Goal: Information Seeking & Learning: Learn about a topic

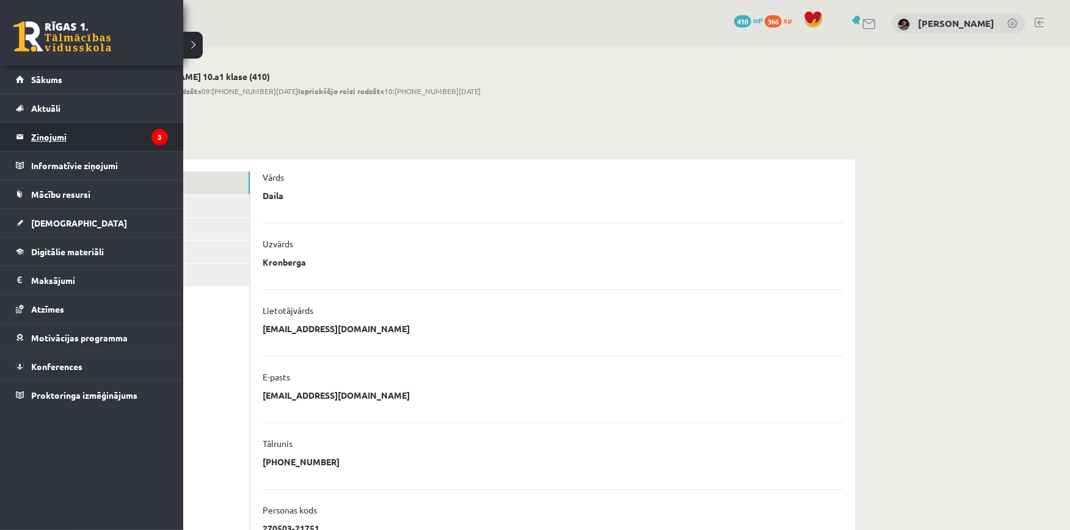
click at [84, 148] on legend "Ziņojumi 3" at bounding box center [99, 137] width 137 height 28
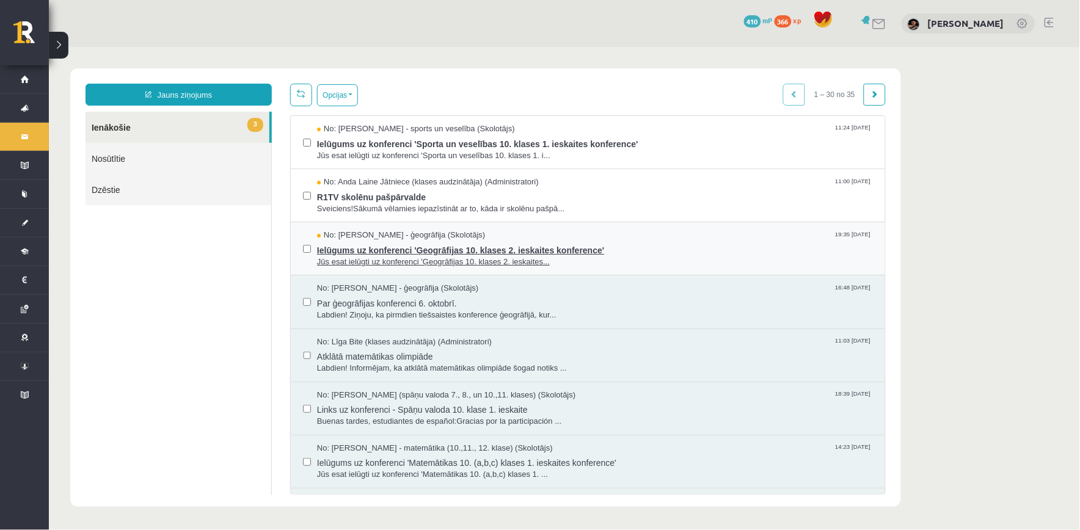
click at [425, 256] on span "Jūs esat ielūgti uz konferenci 'Ģeogrāfijas 10. klases 2. ieskaites..." at bounding box center [594, 262] width 556 height 12
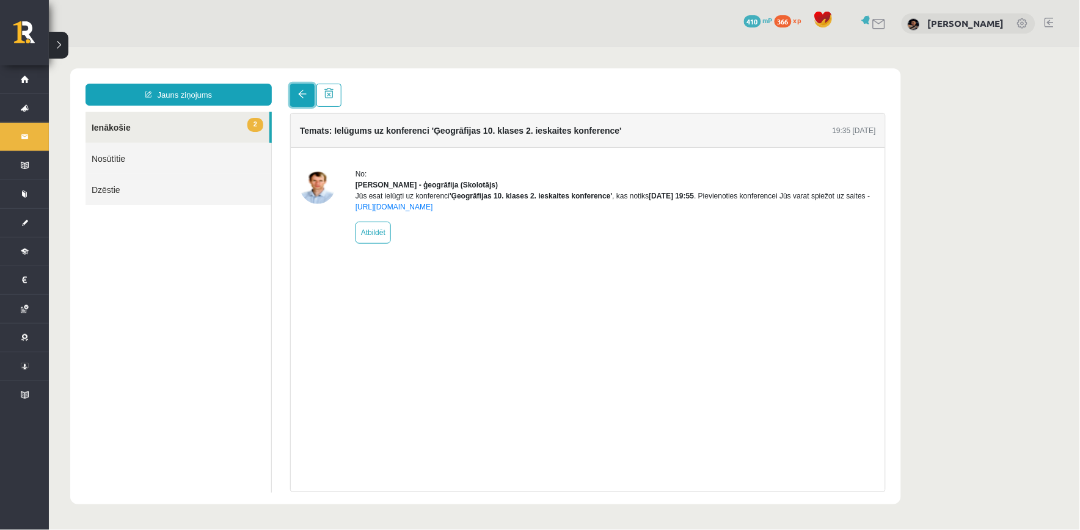
click at [308, 101] on link at bounding box center [302, 94] width 24 height 23
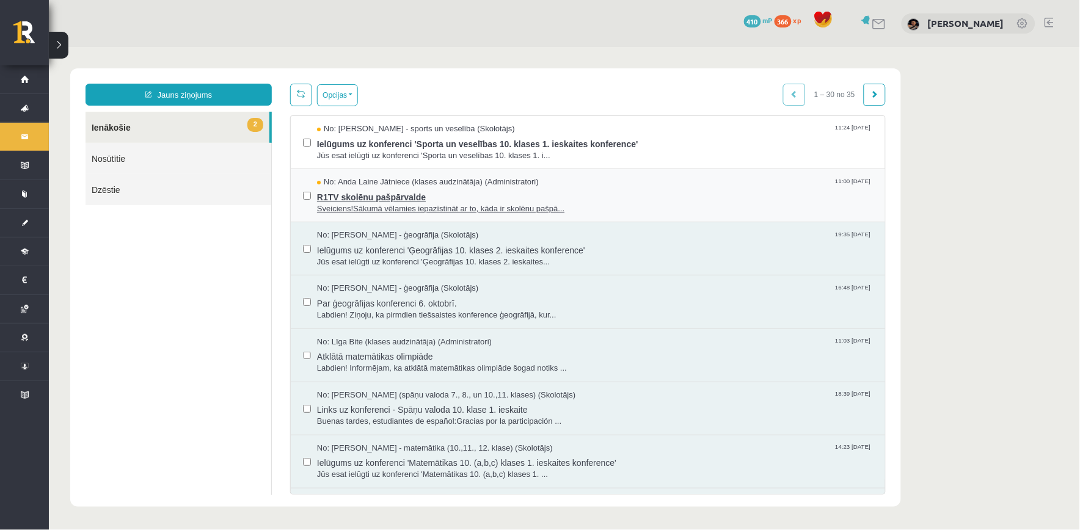
click at [369, 205] on span "Sveiciens!Sākumā vēlamies iepazīstināt ar to, kāda ir skolēnu pašpā..." at bounding box center [594, 209] width 556 height 12
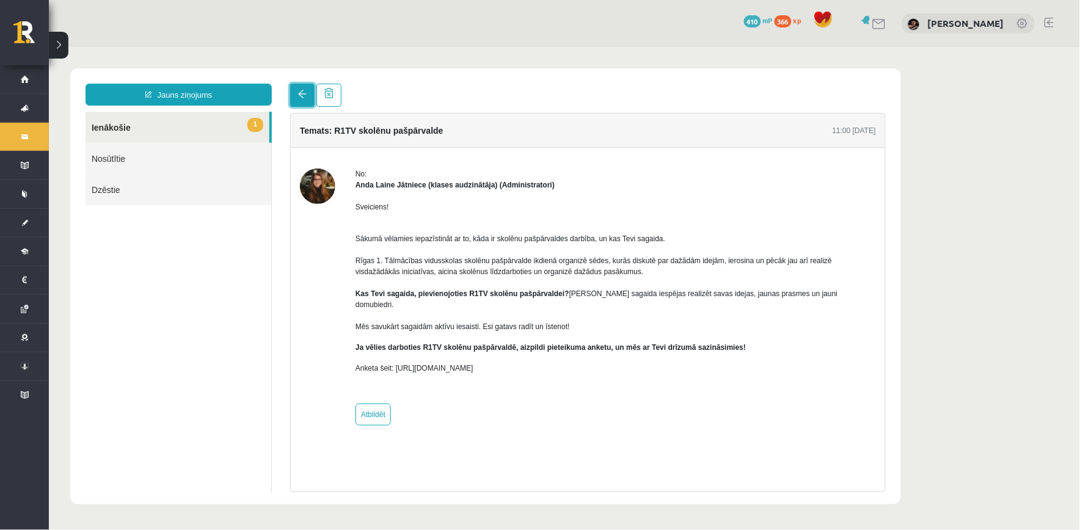
click at [296, 92] on link at bounding box center [302, 94] width 24 height 23
click at [305, 98] on link at bounding box center [302, 94] width 24 height 23
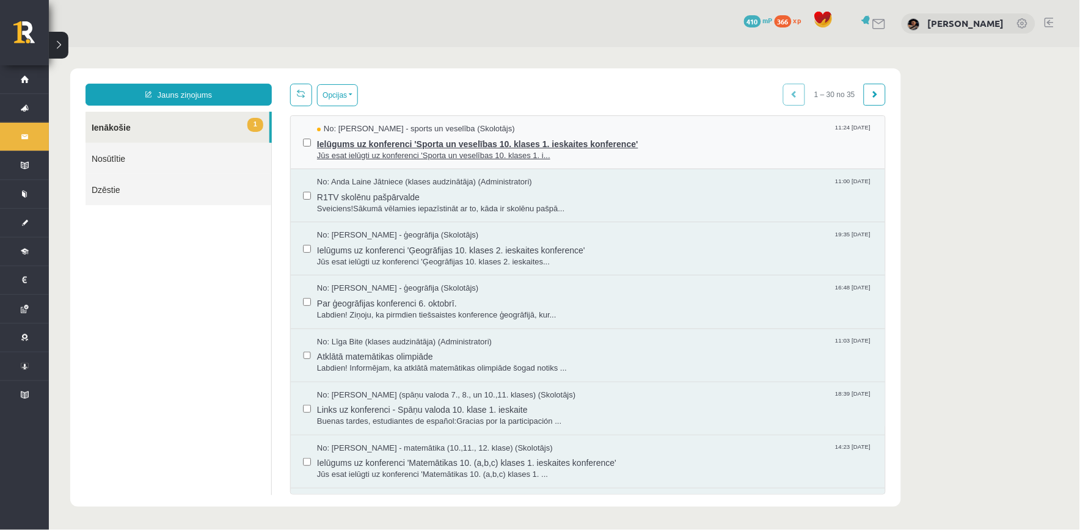
click at [351, 156] on span "Jūs esat ielūgti uz konferenci 'Sporta un veselības 10. klases 1. i..." at bounding box center [594, 156] width 556 height 12
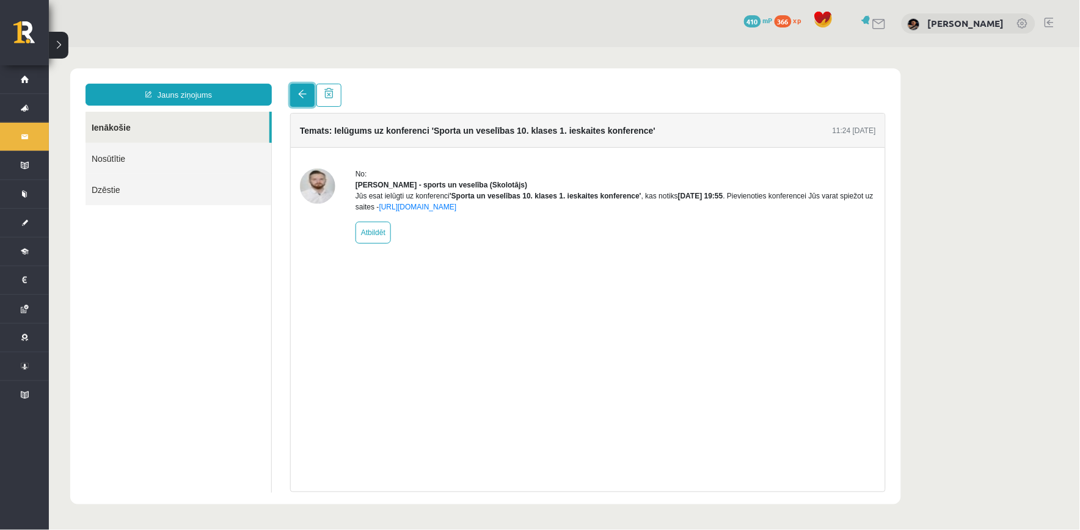
click at [301, 93] on span at bounding box center [302, 93] width 9 height 9
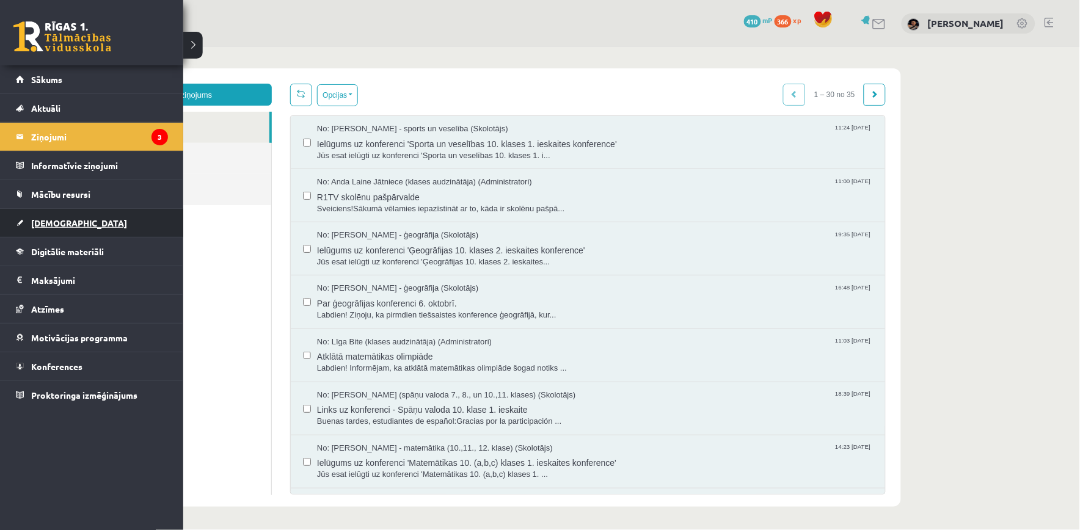
click at [51, 218] on span "[DEMOGRAPHIC_DATA]" at bounding box center [79, 222] width 96 height 11
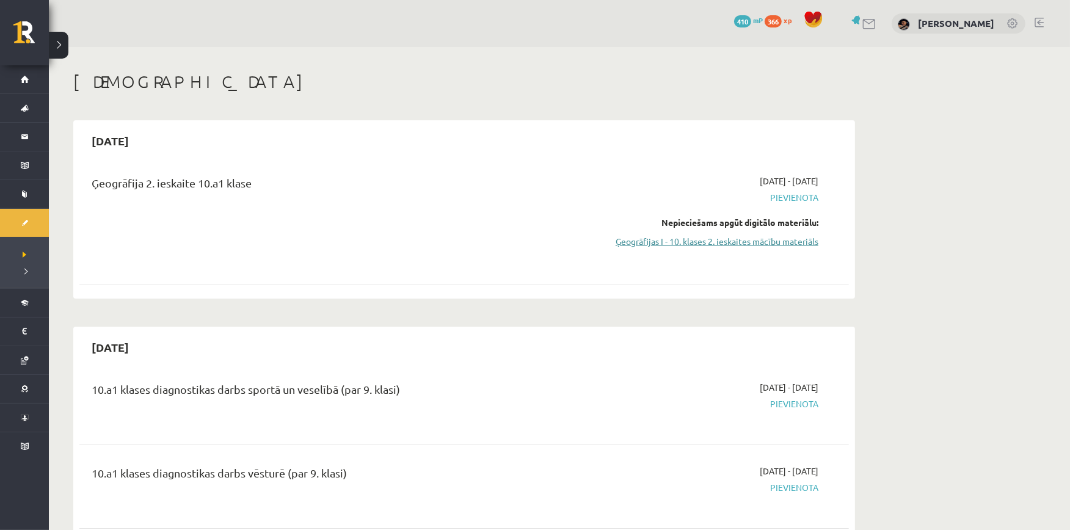
click at [791, 239] on link "Ģeogrāfijas I - 10. klases 2. ieskaites mācību materiāls" at bounding box center [703, 241] width 230 height 13
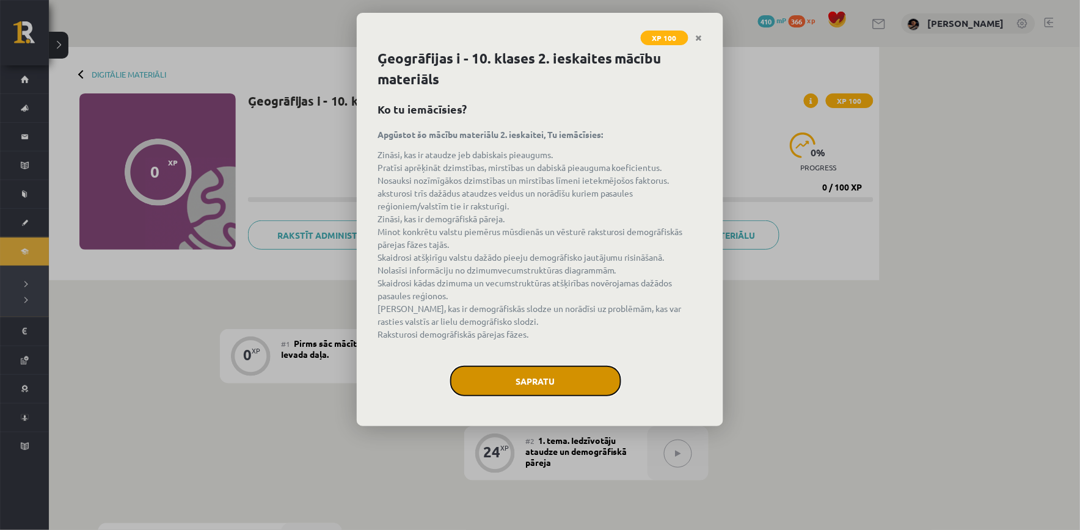
click at [563, 379] on button "Sapratu" at bounding box center [535, 381] width 171 height 31
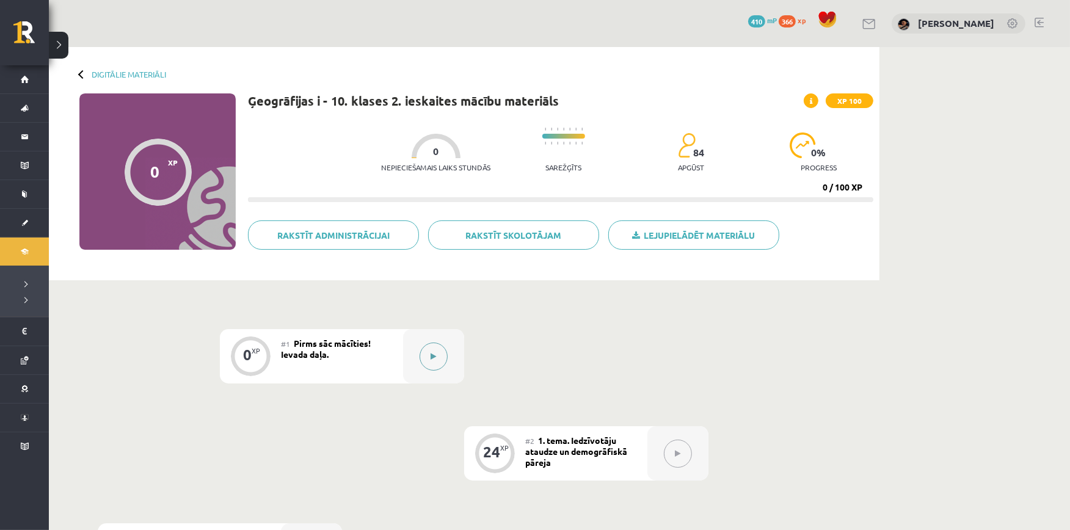
click at [439, 351] on button at bounding box center [434, 357] width 28 height 28
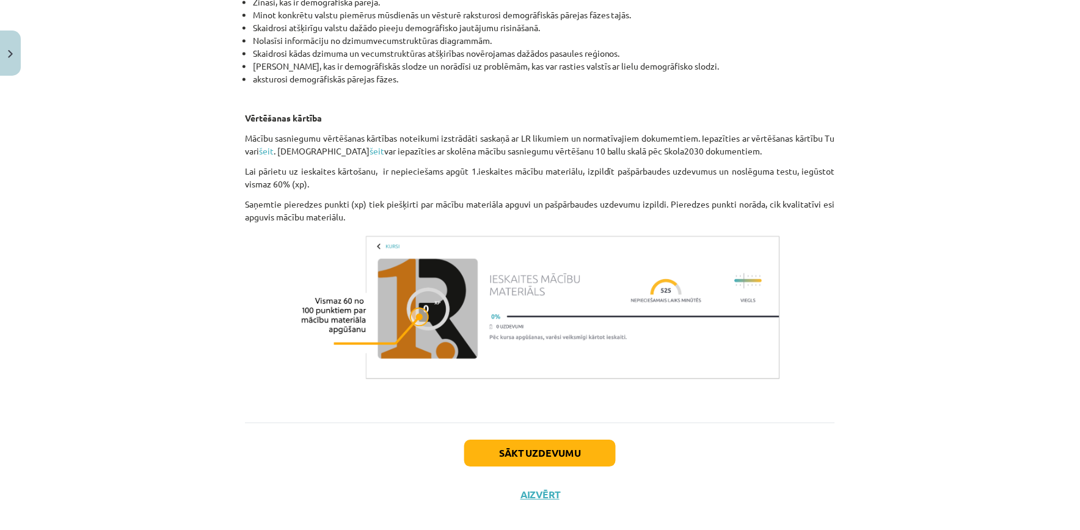
scroll to position [674, 0]
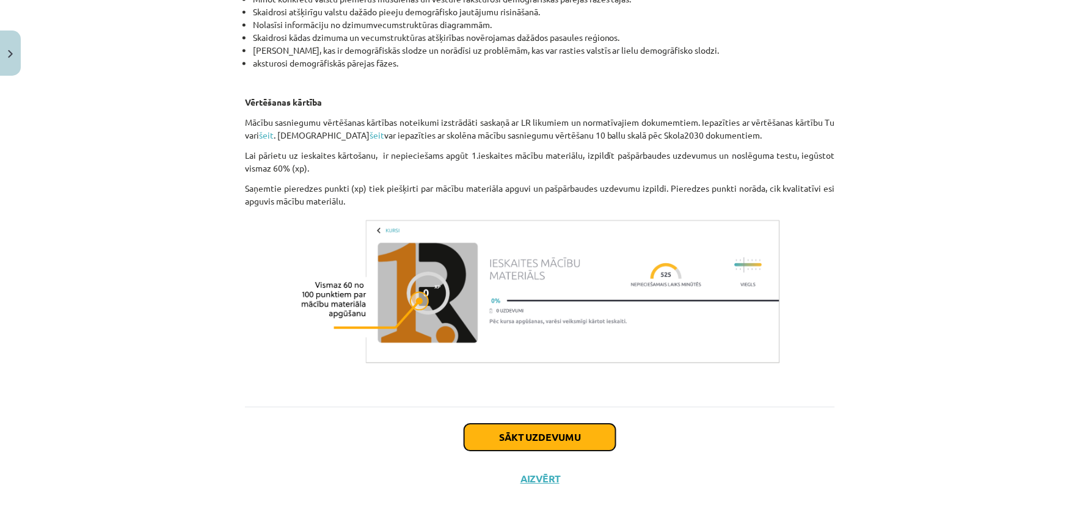
click at [562, 430] on button "Sākt uzdevumu" at bounding box center [540, 437] width 152 height 27
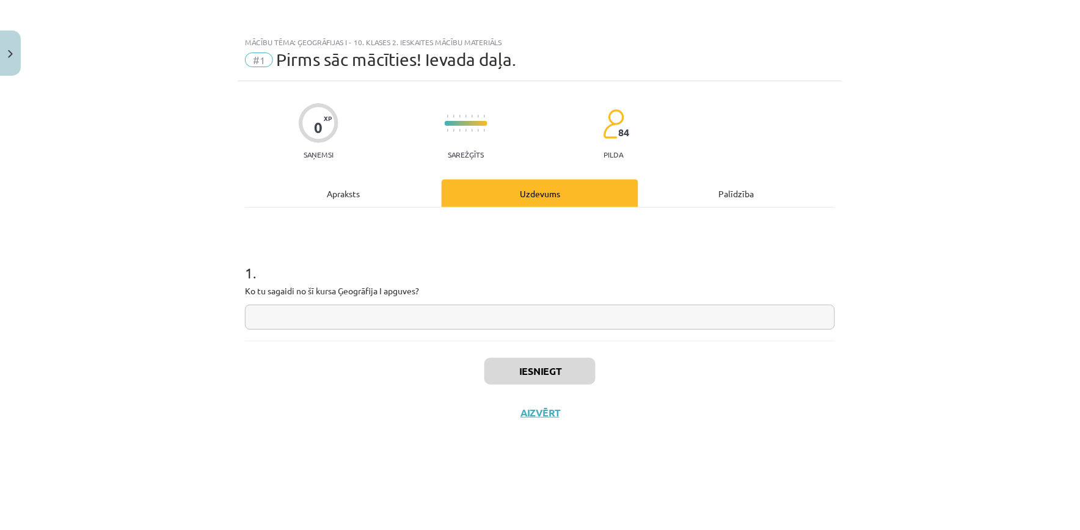
click at [480, 313] on input "text" at bounding box center [540, 317] width 590 height 25
type input "*"
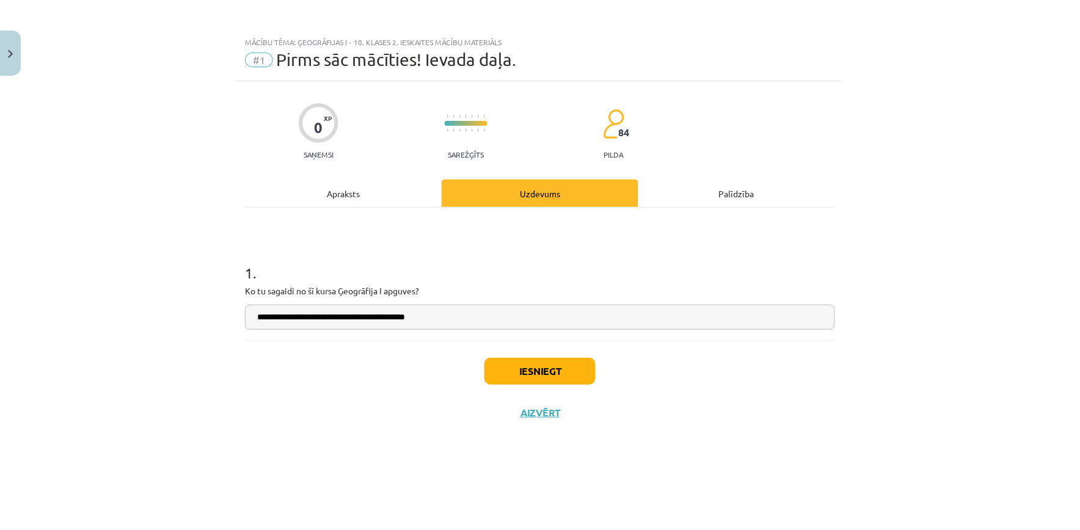
type input "**********"
click at [519, 377] on button "Iesniegt" at bounding box center [539, 371] width 111 height 27
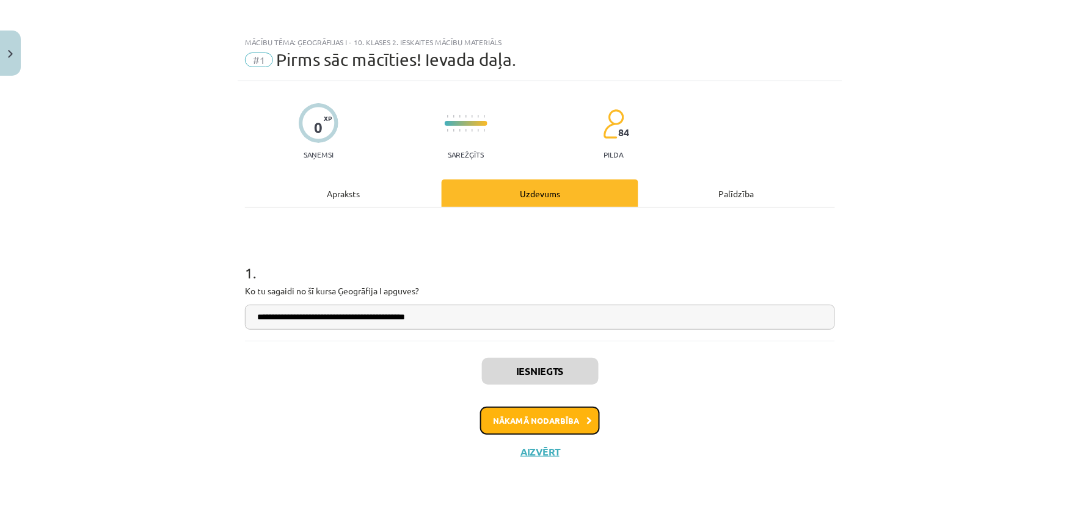
click at [550, 422] on button "Nākamā nodarbība" at bounding box center [540, 421] width 120 height 28
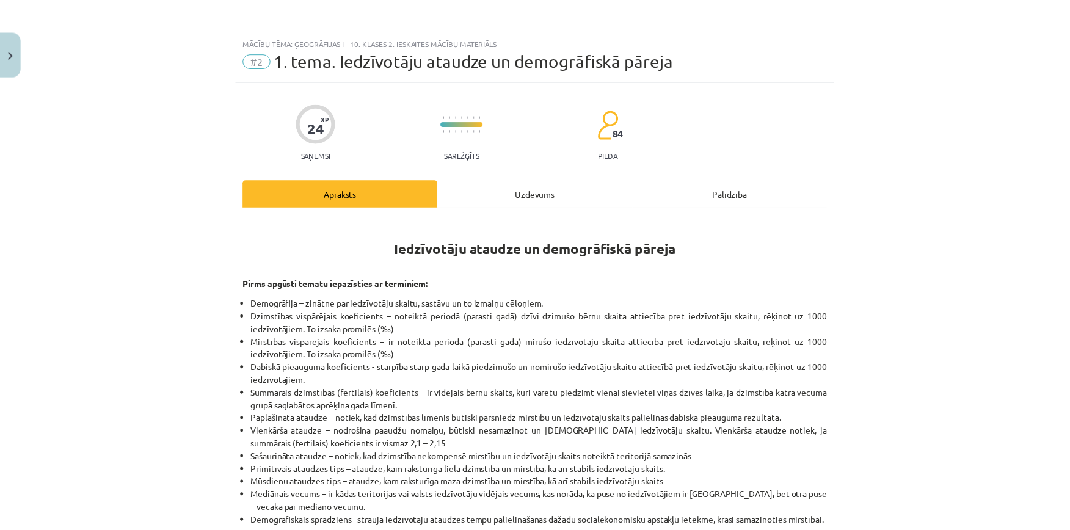
scroll to position [253, 0]
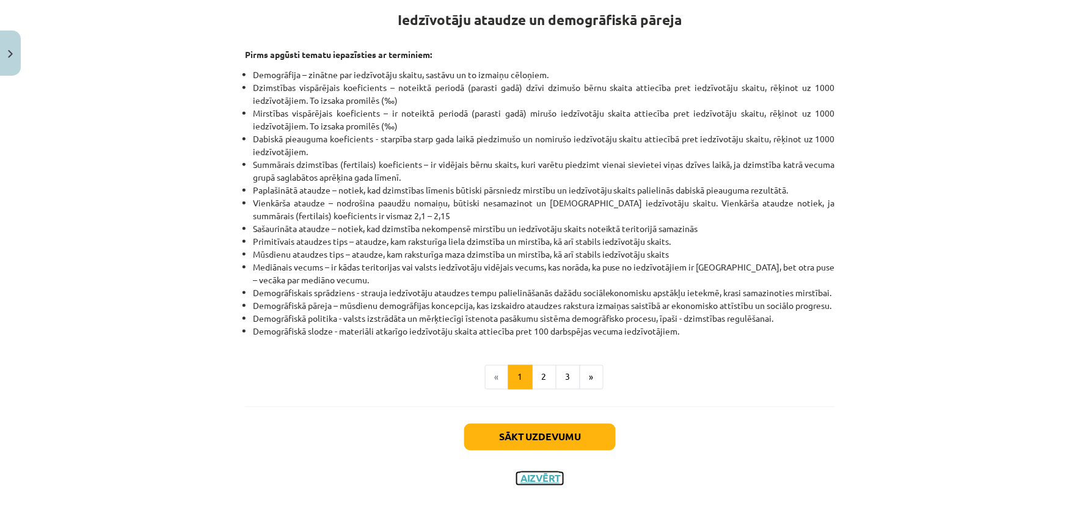
click at [539, 484] on button "Aizvērt" at bounding box center [540, 479] width 46 height 12
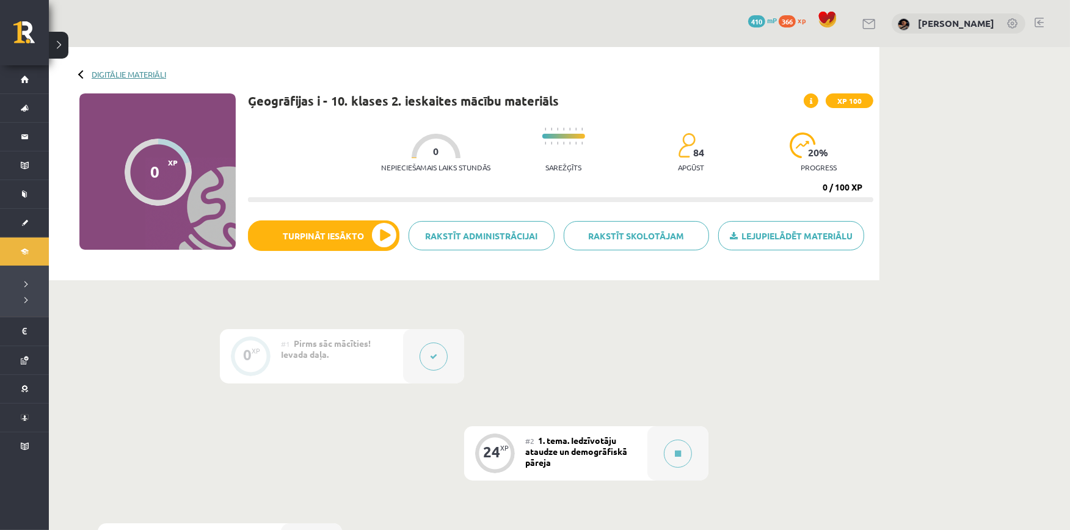
click at [131, 75] on link "Digitālie materiāli" at bounding box center [129, 74] width 75 height 9
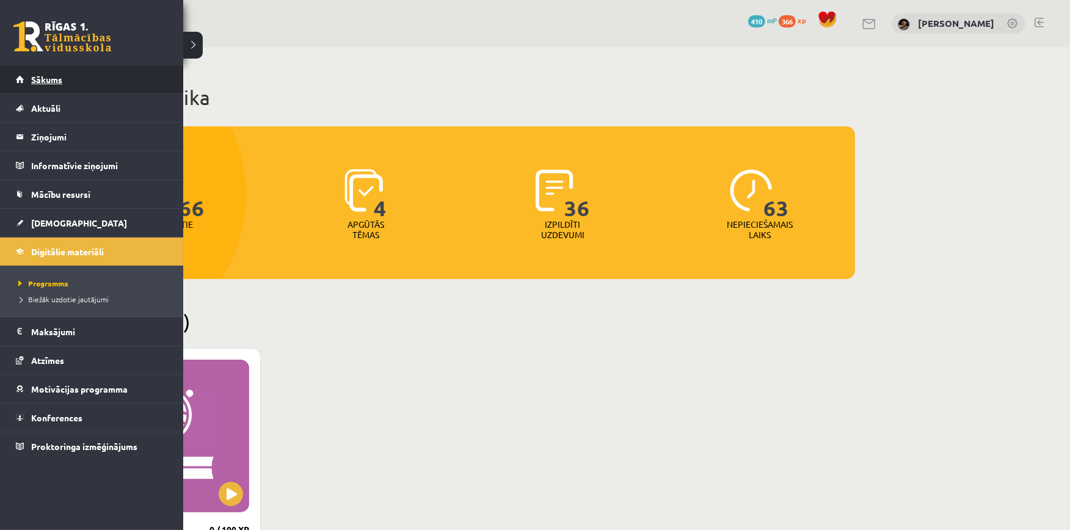
click at [32, 77] on span "Sākums" at bounding box center [46, 79] width 31 height 11
